Goal: Task Accomplishment & Management: Manage account settings

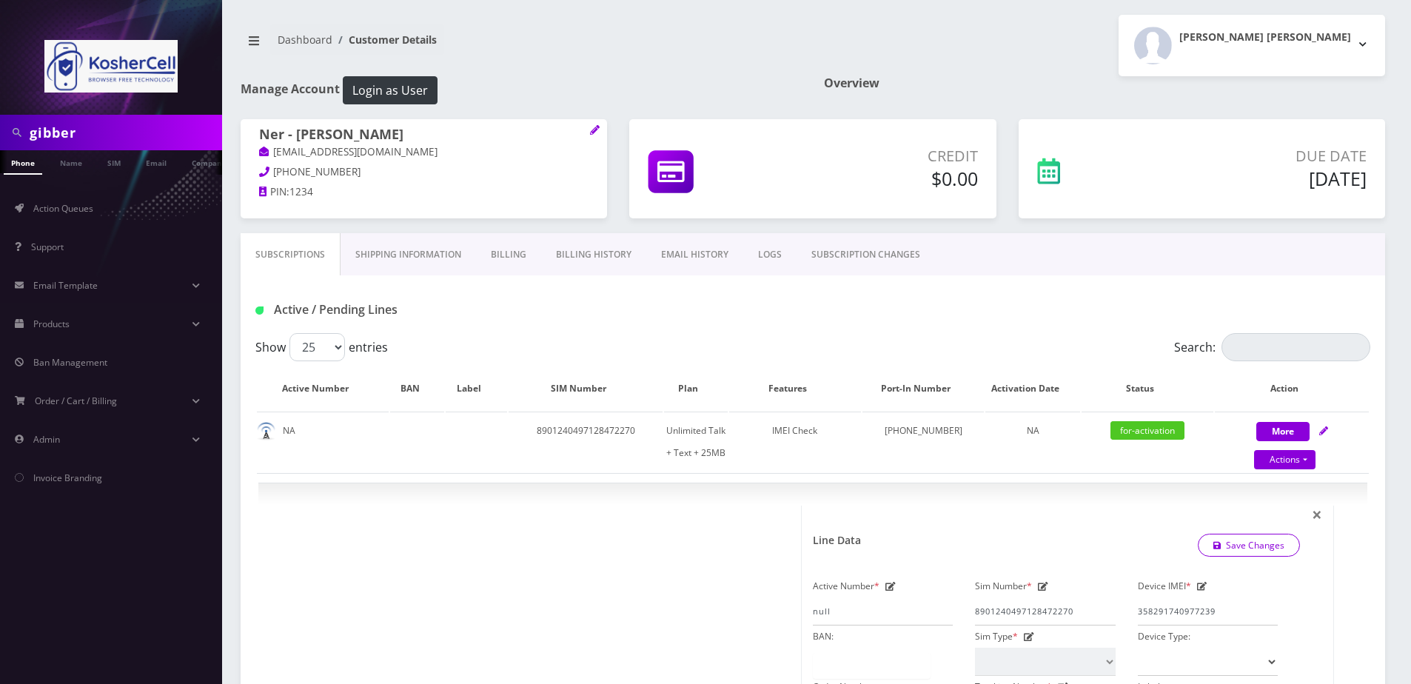
select select "364"
click at [75, 165] on link "Name" at bounding box center [71, 162] width 37 height 24
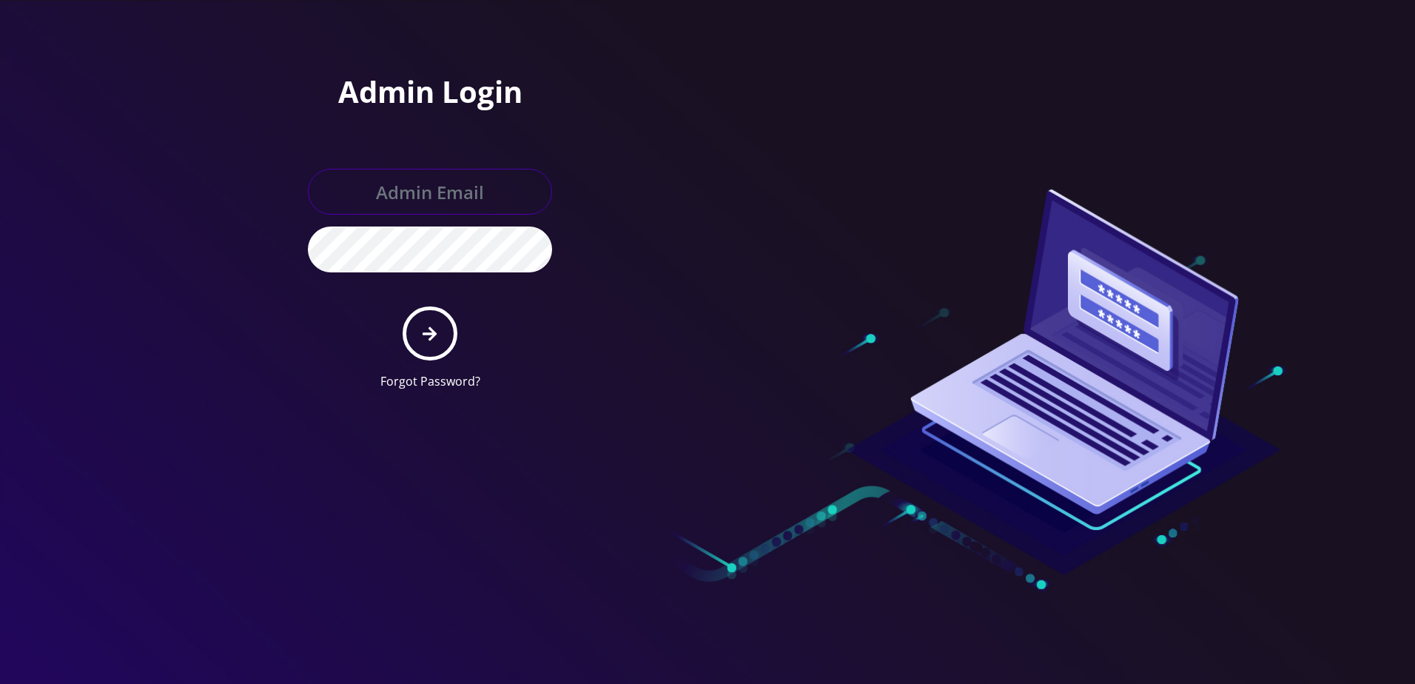
type input "[PERSON_NAME][EMAIL_ADDRESS][DOMAIN_NAME]"
click at [441, 335] on button "submit" at bounding box center [430, 333] width 54 height 54
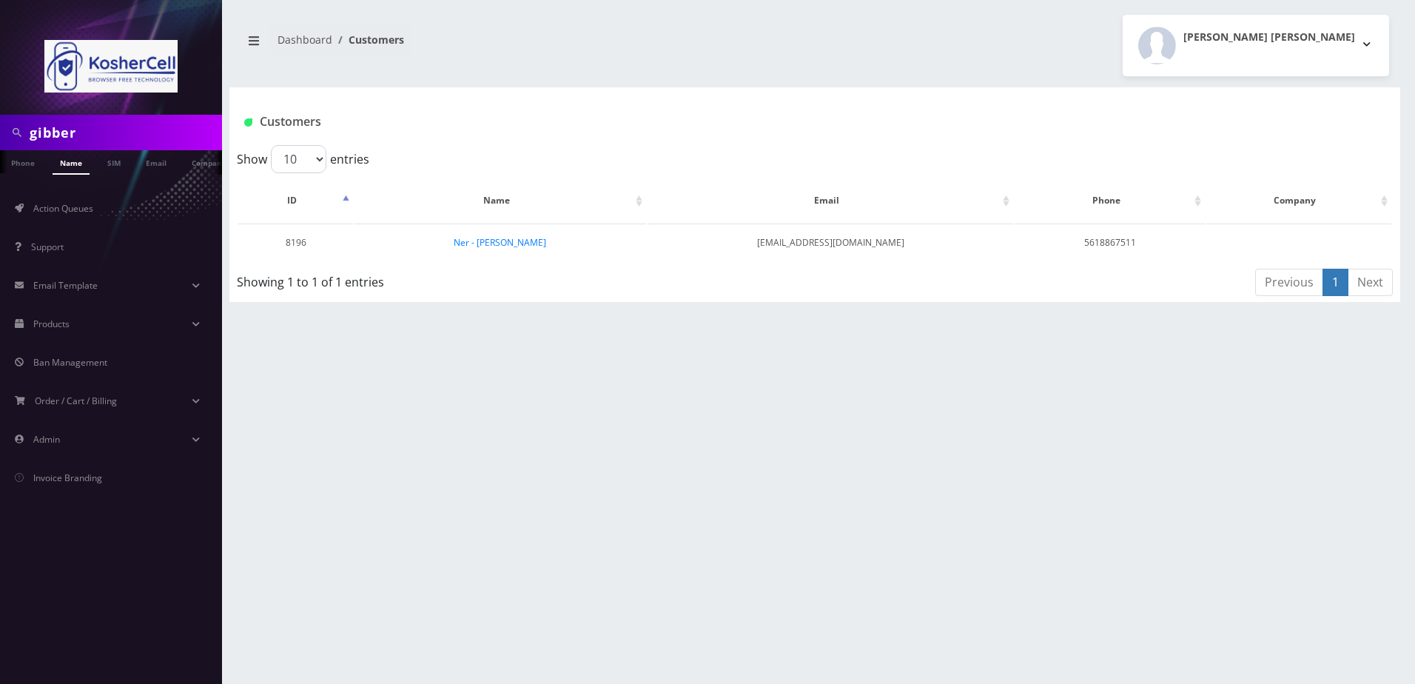
click at [129, 122] on input "gibber" at bounding box center [124, 132] width 189 height 28
type input "olshin"
click at [514, 238] on link "Ner - Caleb Olshin" at bounding box center [492, 242] width 93 height 13
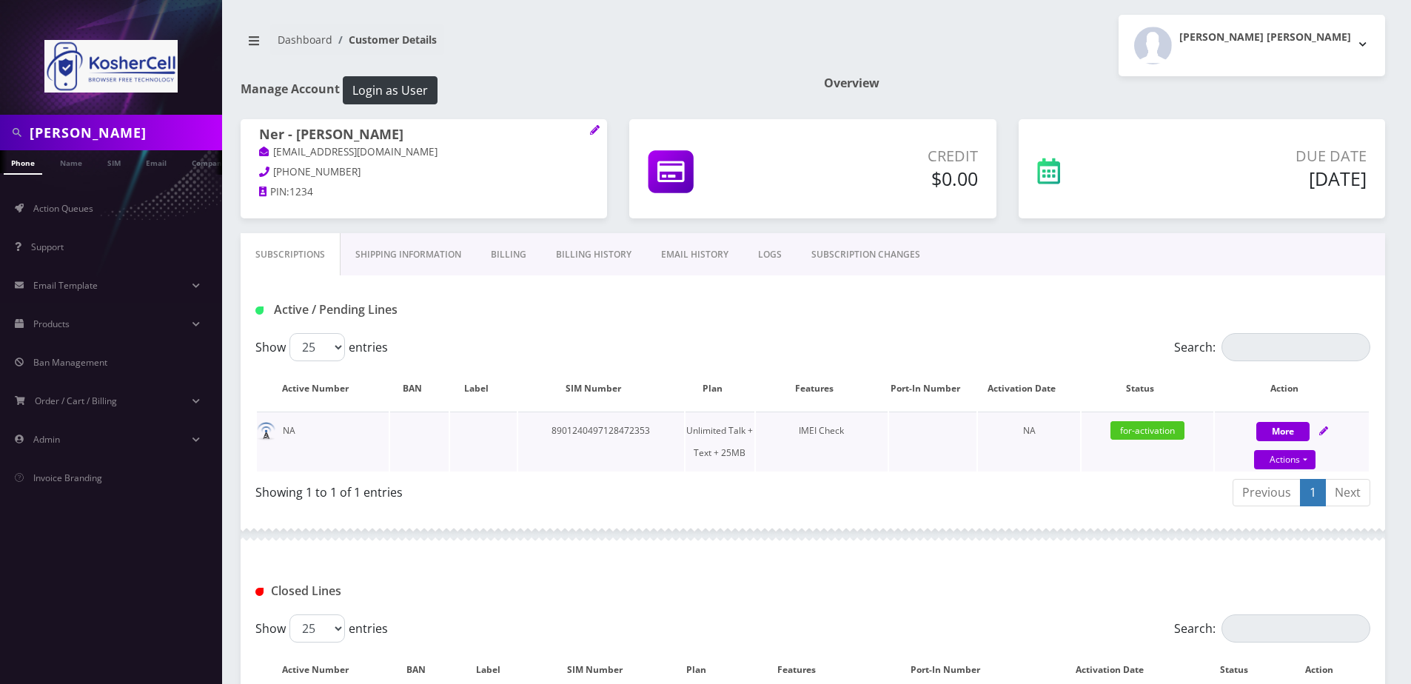
click at [1323, 432] on icon at bounding box center [1323, 430] width 9 height 9
select select "364"
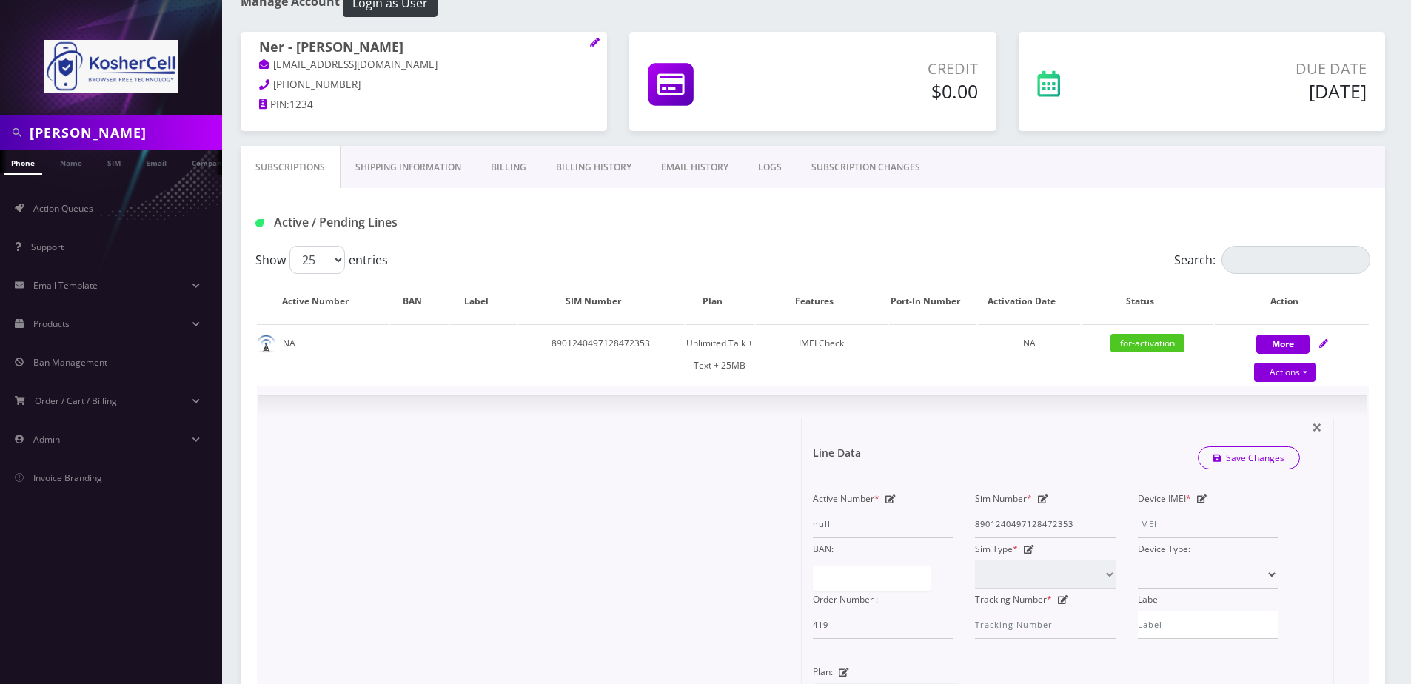
scroll to position [222, 0]
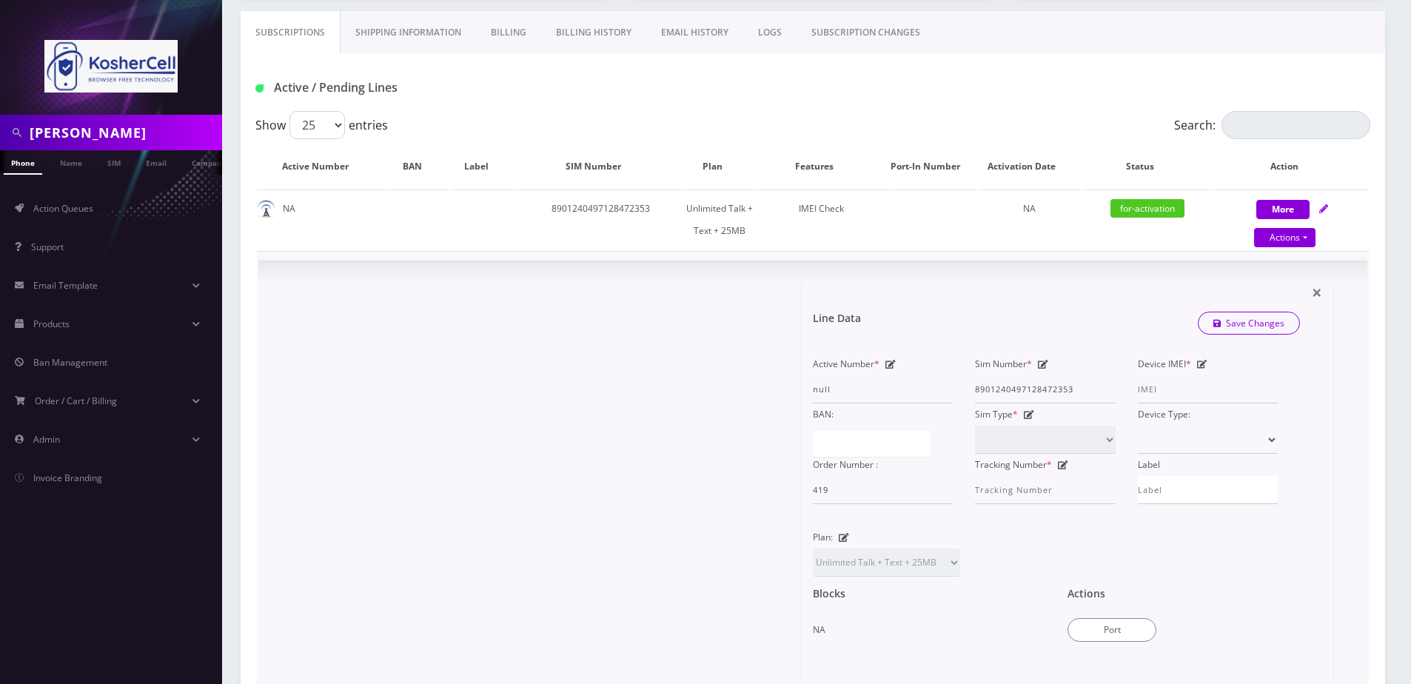
click at [1199, 364] on icon at bounding box center [1202, 364] width 10 height 9
click at [1182, 396] on input "Device IMEI *" at bounding box center [1208, 389] width 140 height 28
click at [1184, 392] on input "0161440011598067" at bounding box center [1208, 389] width 140 height 28
type input "016144001598067"
click at [1235, 329] on link "Save Changes" at bounding box center [1249, 323] width 103 height 23
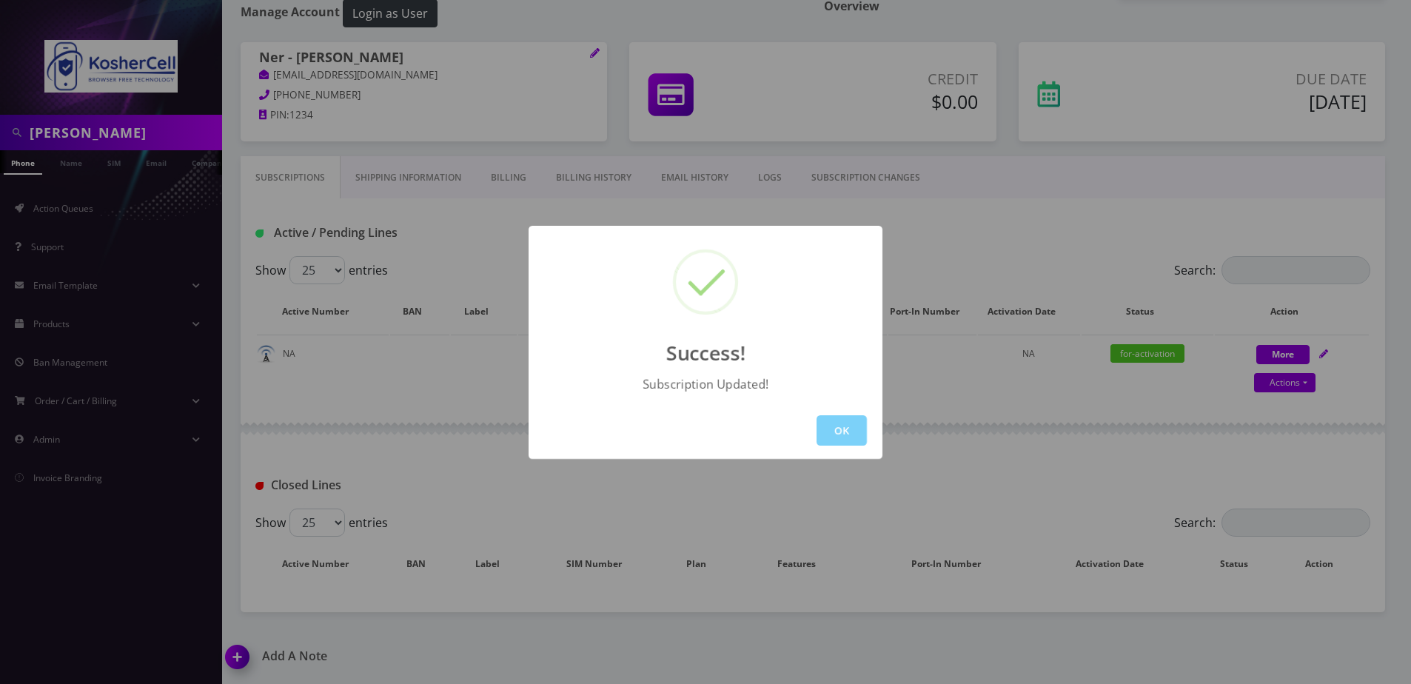
scroll to position [174, 0]
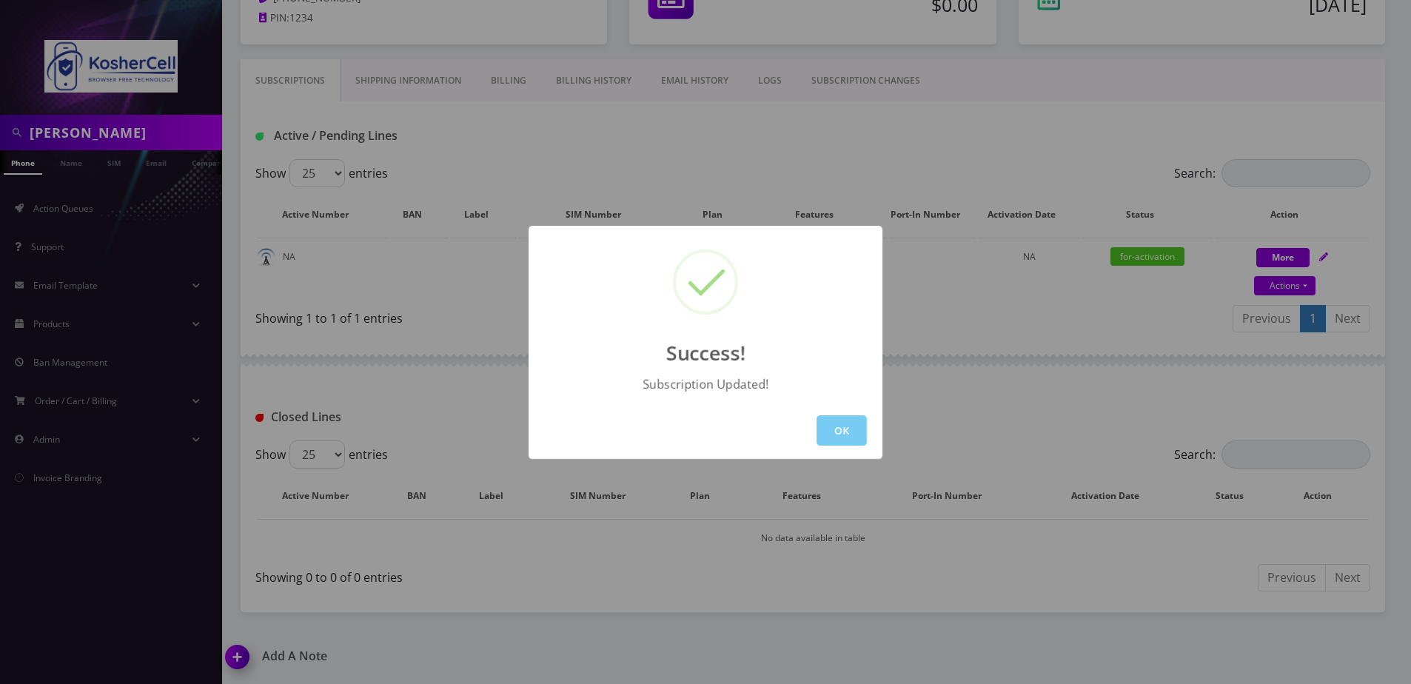
click at [849, 429] on button "OK" at bounding box center [841, 430] width 50 height 30
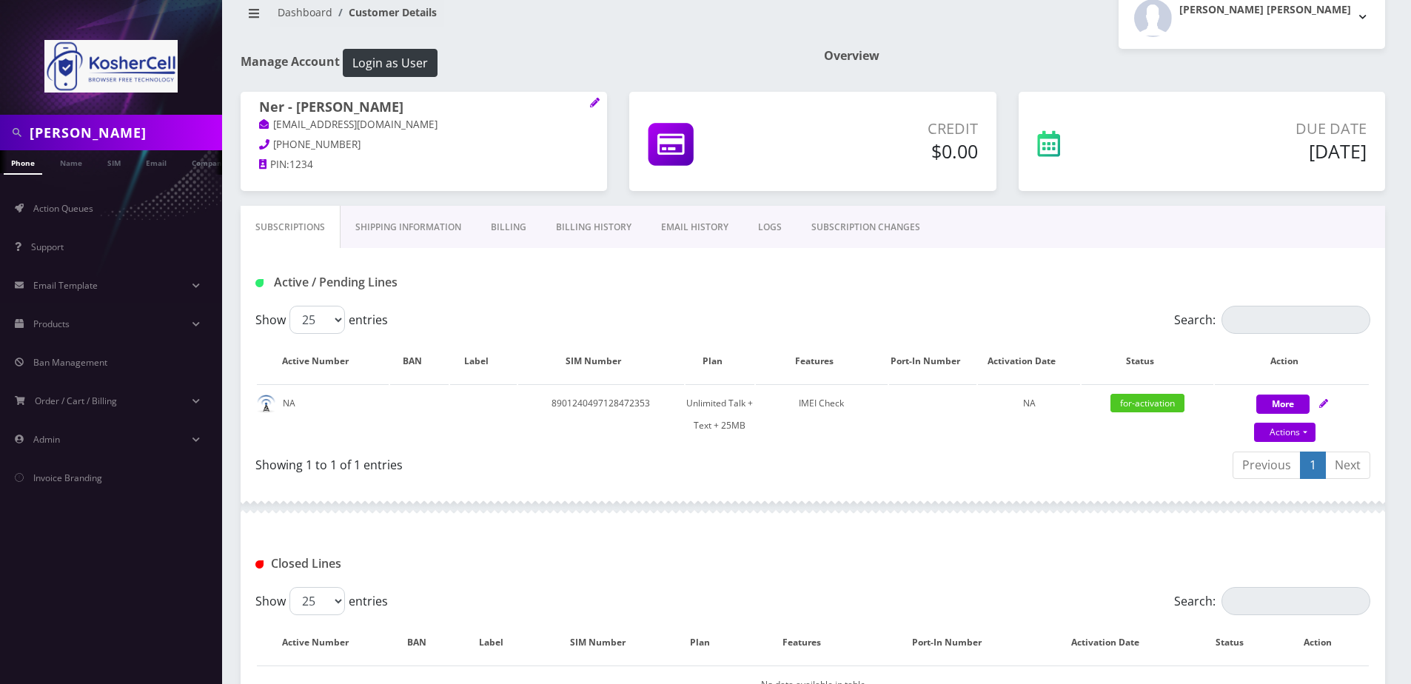
scroll to position [26, 0]
click at [361, 50] on button "Login as User" at bounding box center [390, 64] width 95 height 28
